Goal: Task Accomplishment & Management: Use online tool/utility

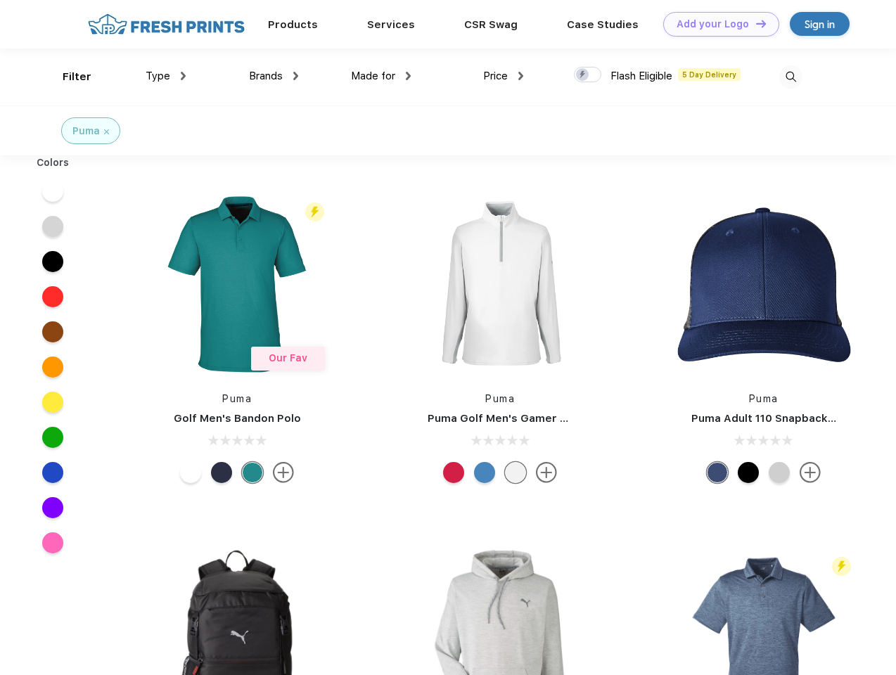
click at [716, 24] on link "Add your Logo Design Tool" at bounding box center [722, 24] width 116 height 25
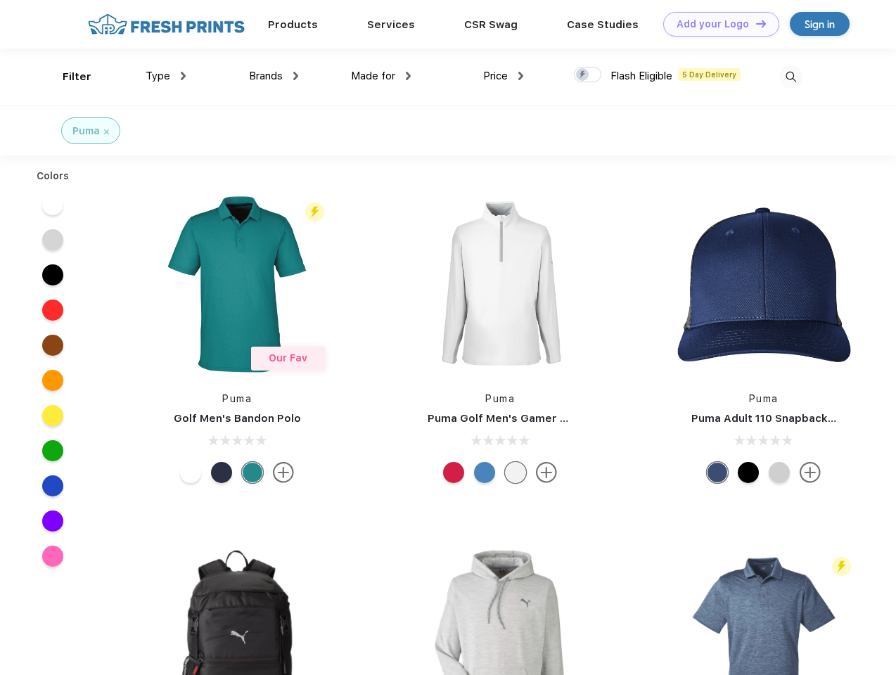
click at [0, 0] on div "Design Tool" at bounding box center [0, 0] width 0 height 0
click at [755, 23] on link "Add your Logo Design Tool" at bounding box center [722, 24] width 116 height 25
click at [68, 77] on div "Filter" at bounding box center [77, 77] width 29 height 16
click at [166, 76] on span "Type" at bounding box center [158, 76] width 25 height 13
click at [274, 76] on span "Brands" at bounding box center [266, 76] width 34 height 13
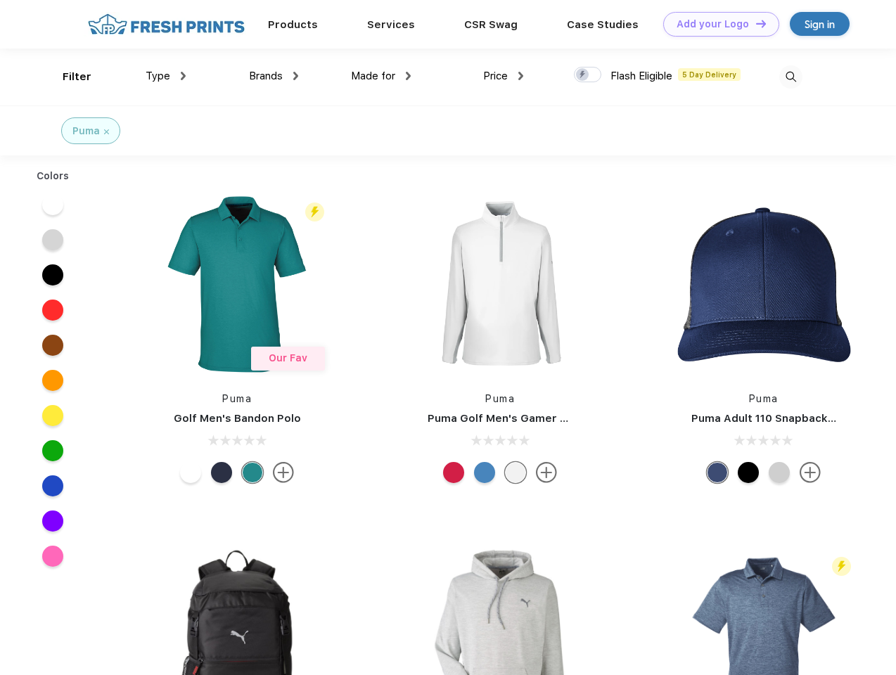
click at [381, 76] on span "Made for" at bounding box center [373, 76] width 44 height 13
click at [504, 76] on span "Price" at bounding box center [495, 76] width 25 height 13
click at [588, 75] on div at bounding box center [587, 74] width 27 height 15
click at [583, 75] on input "checkbox" at bounding box center [578, 70] width 9 height 9
click at [791, 77] on img at bounding box center [791, 76] width 23 height 23
